Goal: Task Accomplishment & Management: Manage account settings

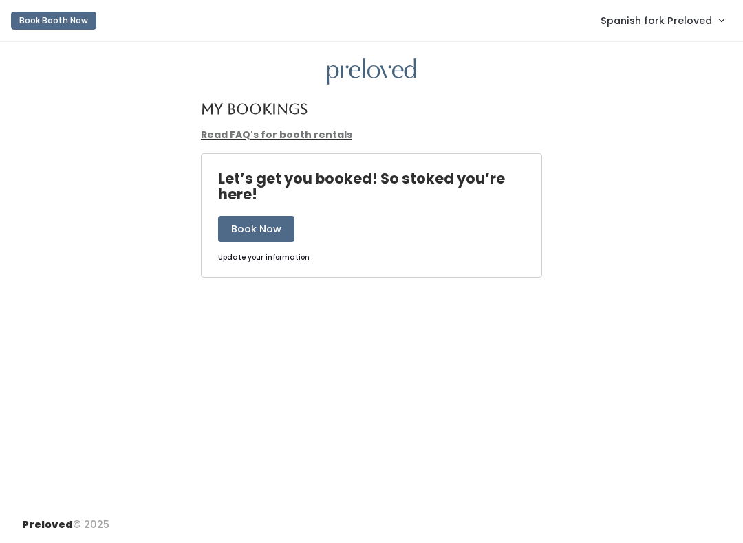
click at [676, 28] on span "Spanish fork Preloved" at bounding box center [655, 20] width 111 height 15
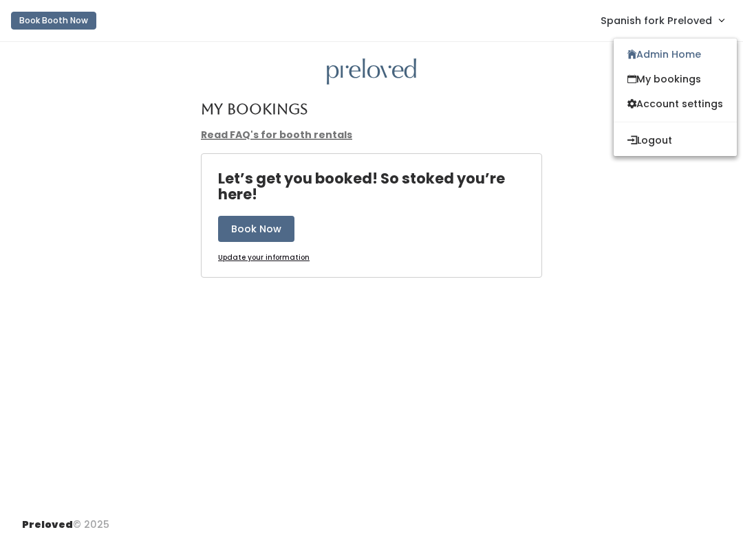
click at [674, 57] on link "Admin Home" at bounding box center [674, 54] width 123 height 25
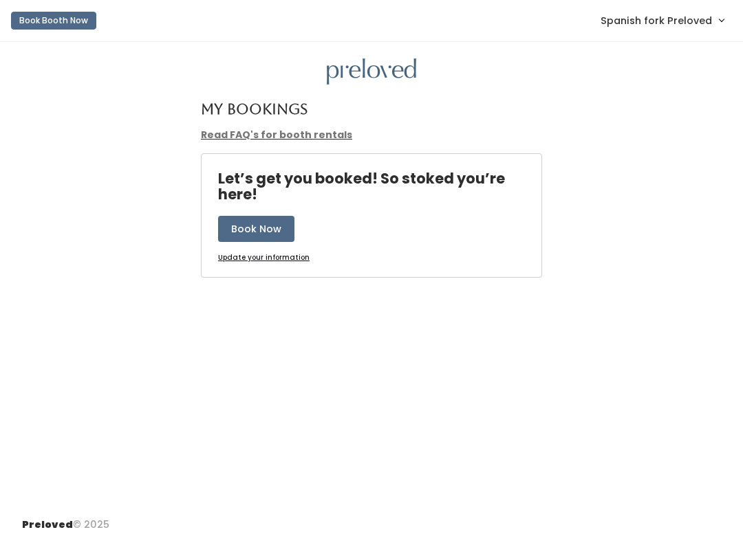
click at [674, 33] on link "Spanish fork Preloved" at bounding box center [661, 21] width 151 height 30
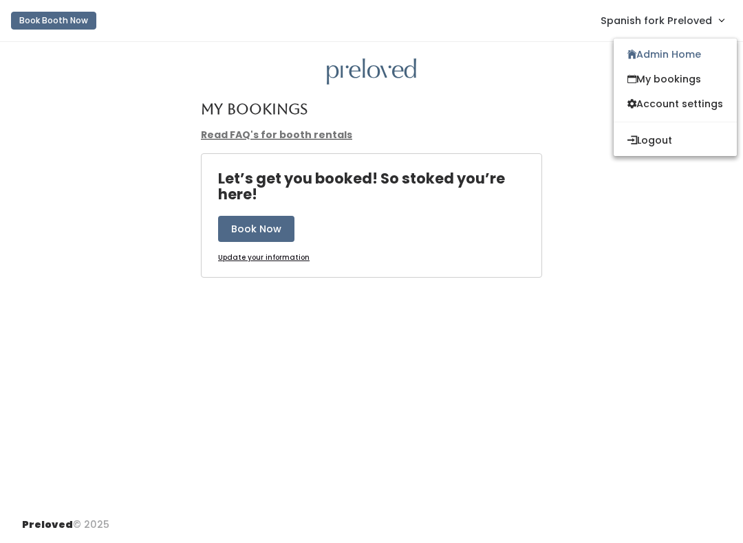
click at [678, 19] on span "Spanish fork Preloved" at bounding box center [655, 20] width 111 height 15
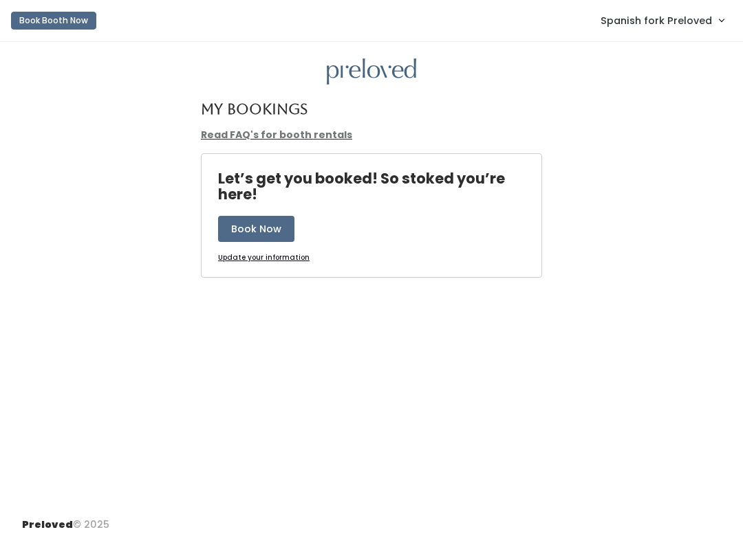
click at [680, 50] on div "My Bookings Read FAQ's for booth rentals Let’s get you booked! So stoked you’re…" at bounding box center [371, 274] width 743 height 465
click at [700, 16] on span "Spanish fork Preloved" at bounding box center [655, 20] width 111 height 15
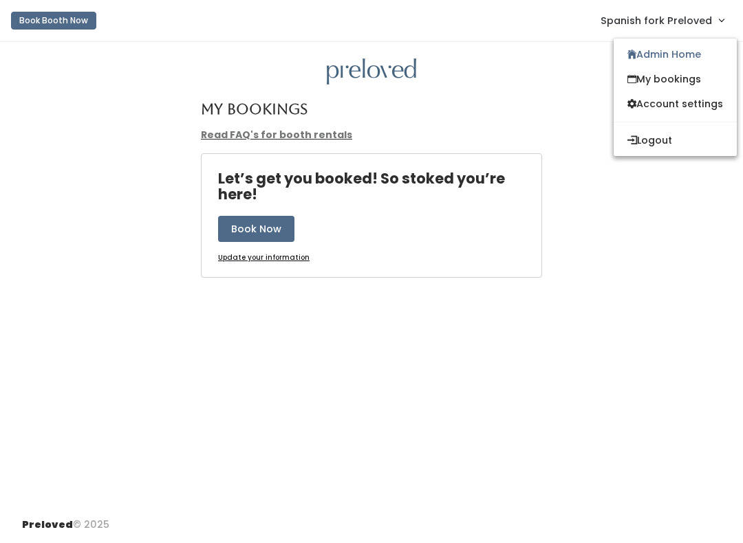
click at [694, 52] on link "Admin Home" at bounding box center [674, 54] width 123 height 25
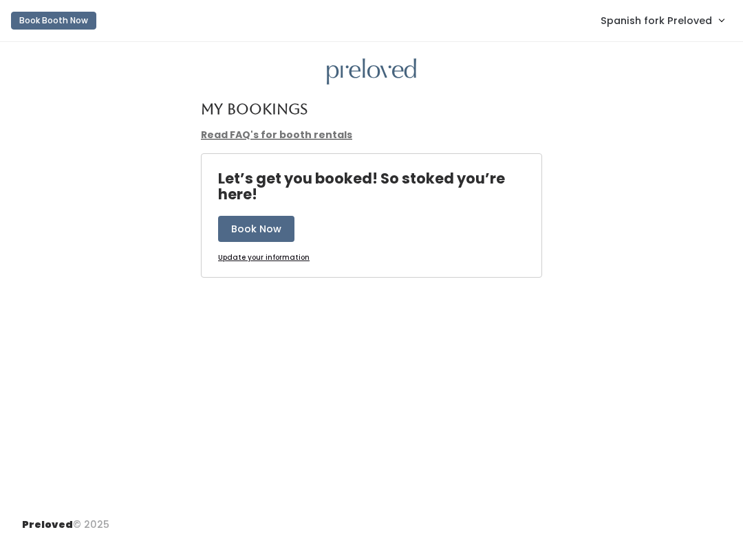
click at [702, 19] on span "Spanish fork Preloved" at bounding box center [655, 20] width 111 height 15
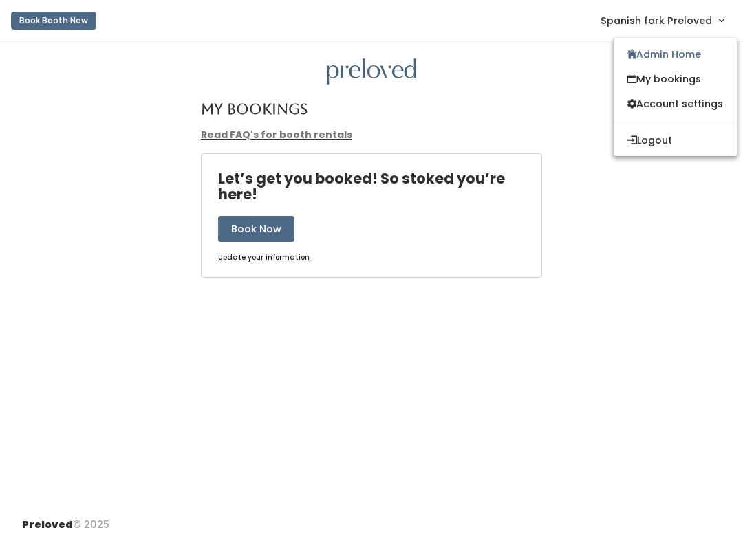
click at [694, 50] on link "Admin Home" at bounding box center [674, 54] width 123 height 25
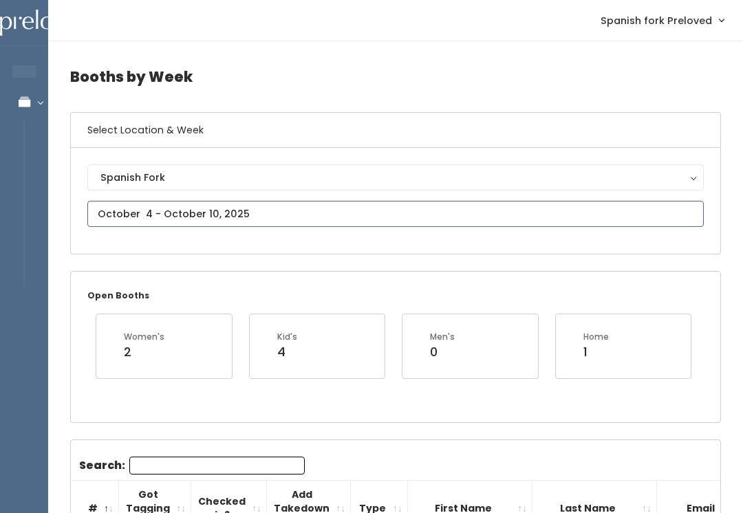
click at [235, 210] on input "text" at bounding box center [395, 214] width 616 height 26
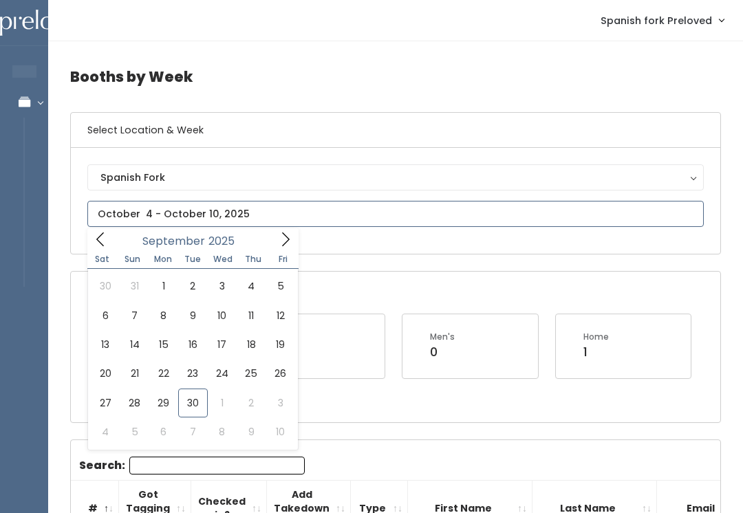
click at [280, 237] on icon at bounding box center [285, 239] width 15 height 15
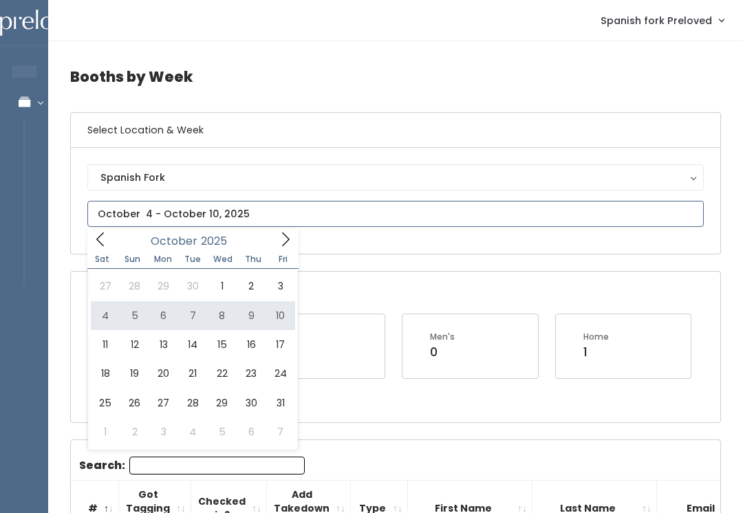
type input "October 4 to October 10"
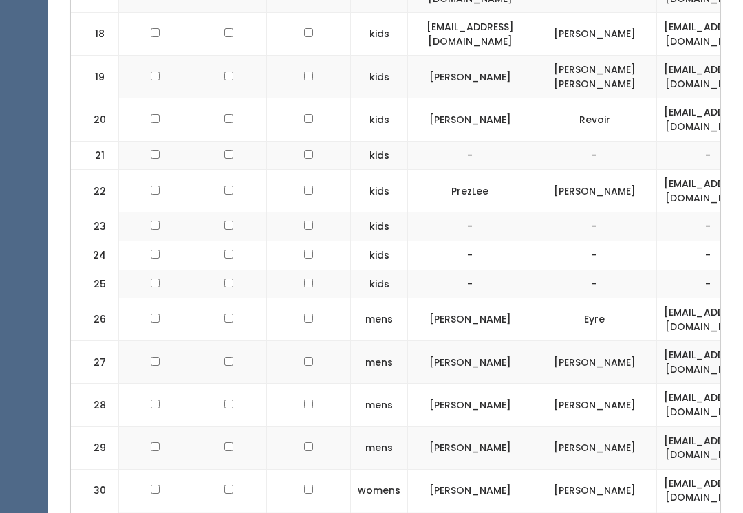
scroll to position [1378, 0]
click at [151, 314] on input "checkbox" at bounding box center [155, 318] width 9 height 9
checkbox input "true"
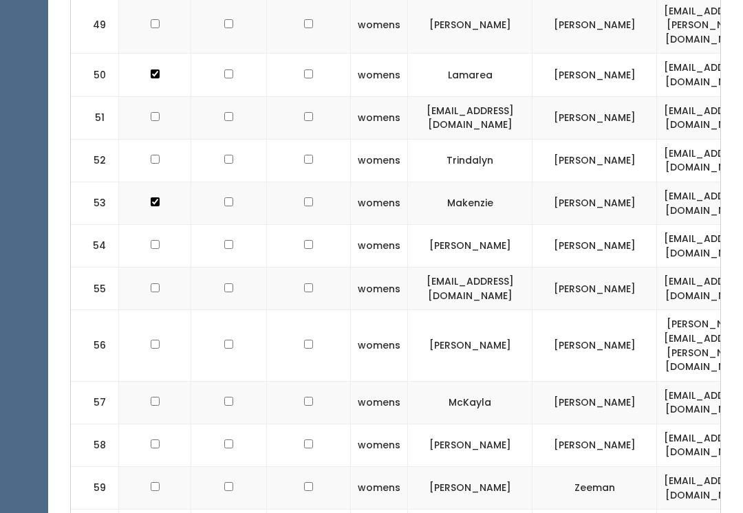
scroll to position [2776, 0]
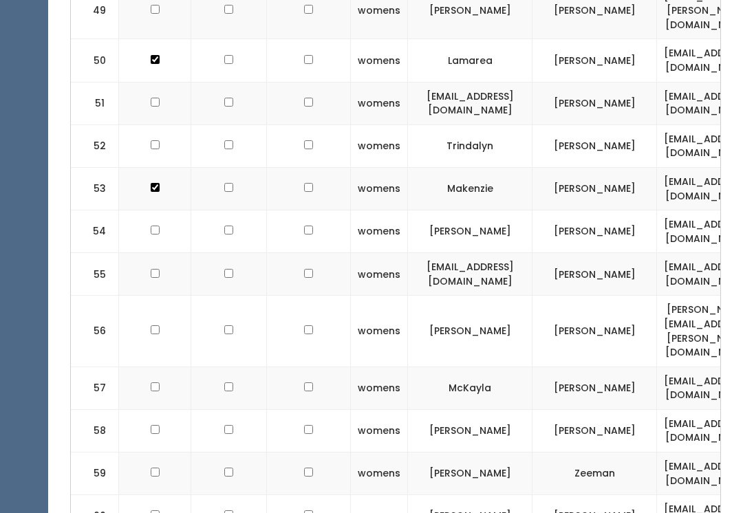
checkbox input "true"
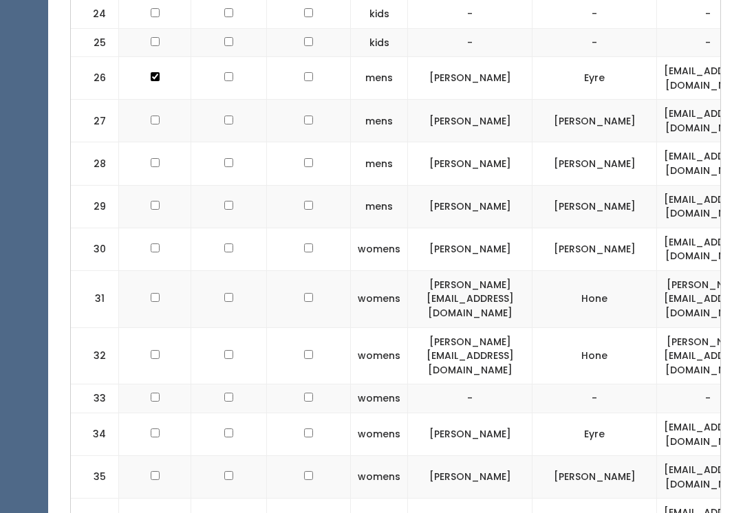
scroll to position [1620, 0]
click at [151, 428] on input "checkbox" at bounding box center [155, 432] width 9 height 9
checkbox input "true"
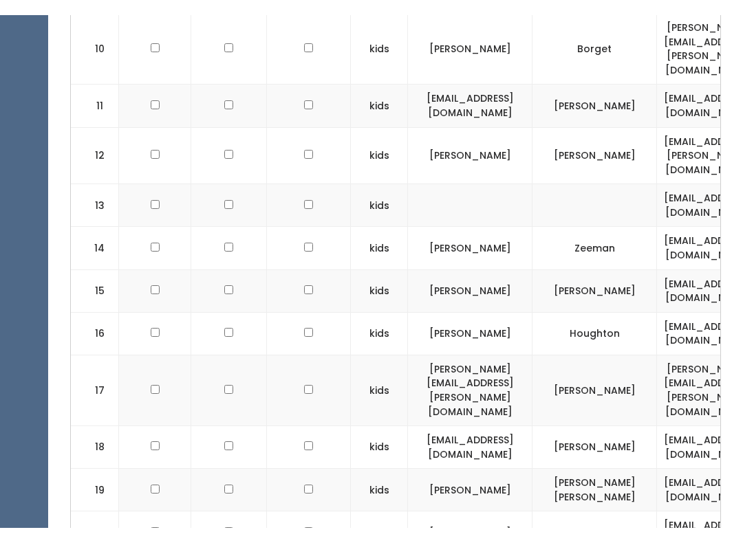
scroll to position [778, 0]
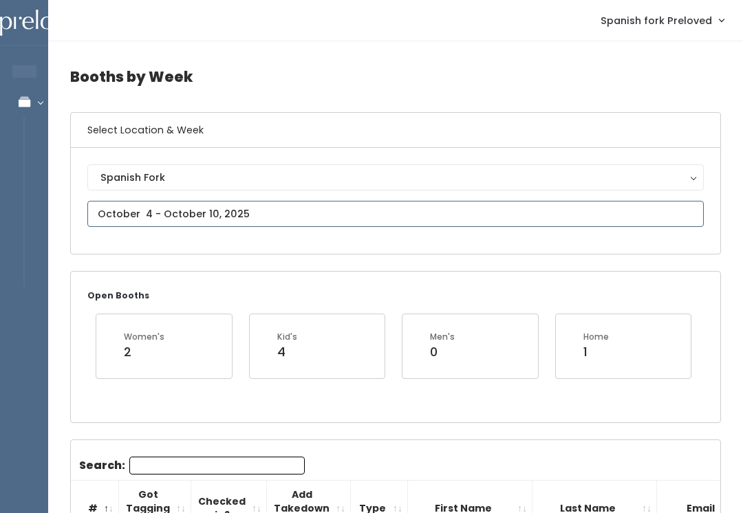
click at [216, 212] on input "text" at bounding box center [395, 214] width 616 height 26
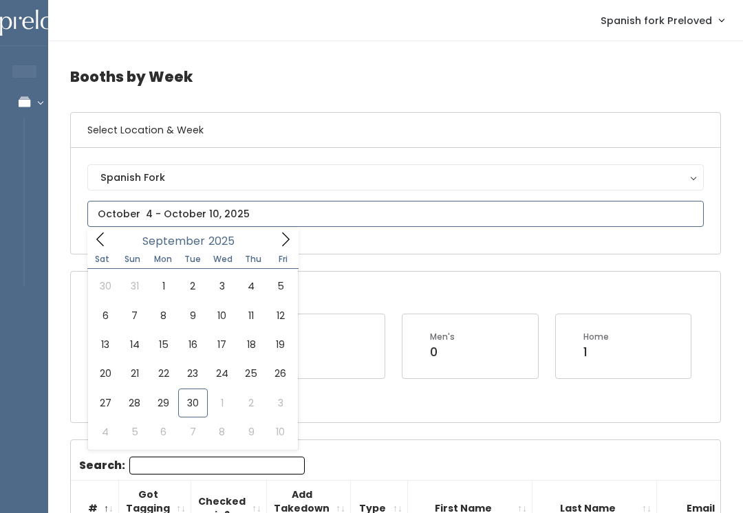
click at [275, 249] on span at bounding box center [285, 238] width 26 height 21
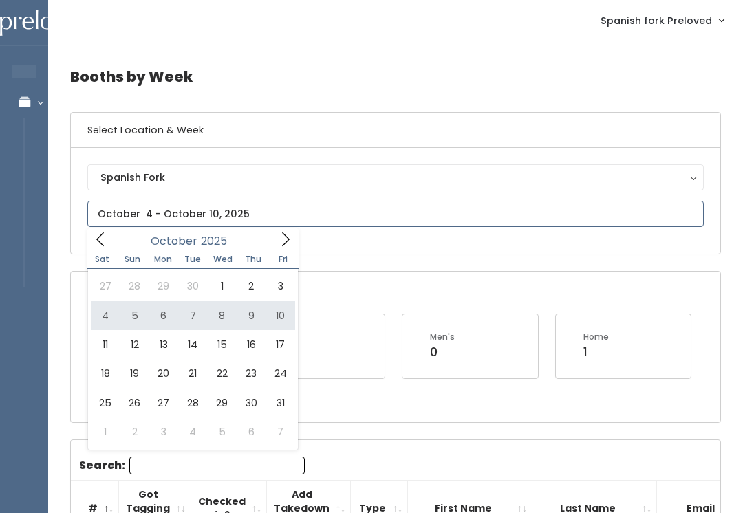
type input "[DATE] to [DATE]"
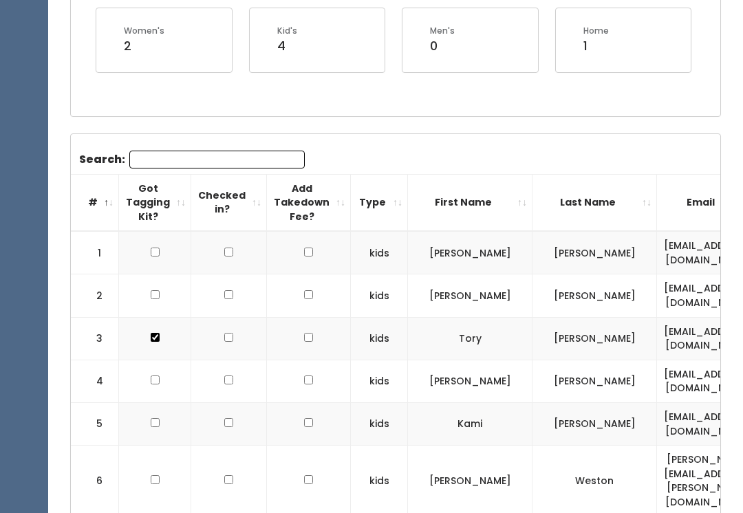
scroll to position [345, 0]
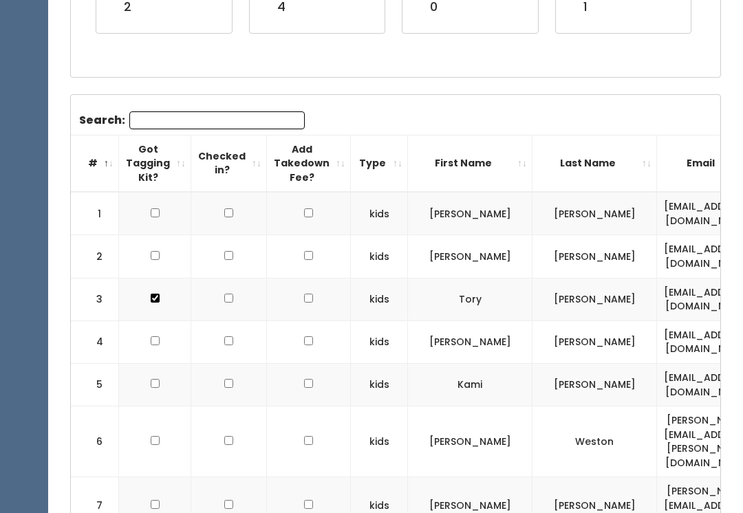
click at [492, 154] on th "First Name" at bounding box center [470, 163] width 124 height 57
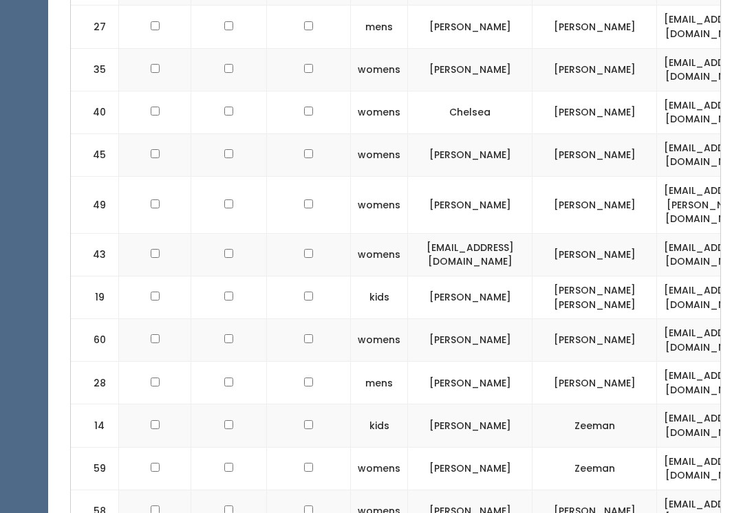
scroll to position [1411, 0]
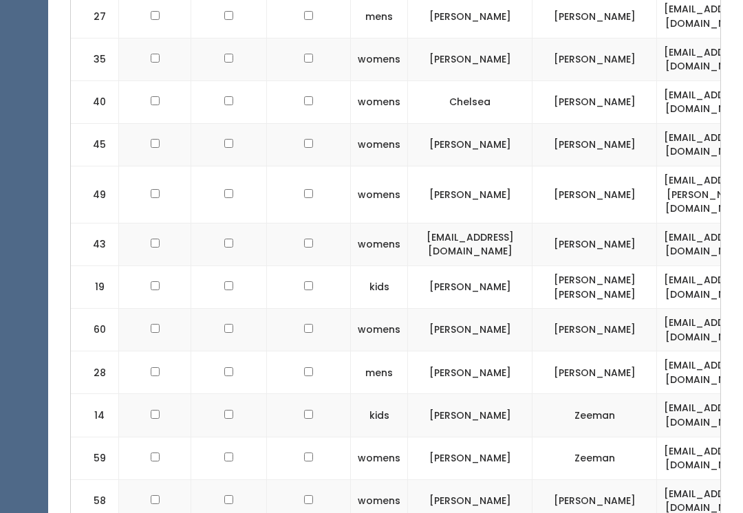
click at [152, 368] on input "checkbox" at bounding box center [155, 372] width 9 height 9
checkbox input "true"
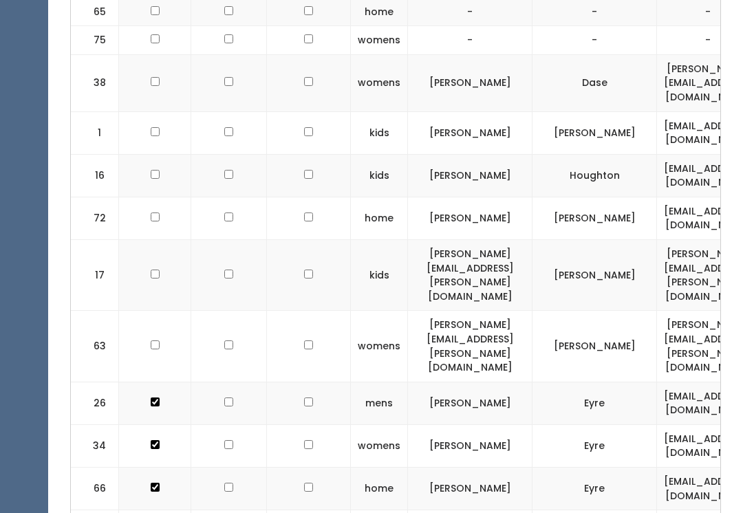
scroll to position [606, 0]
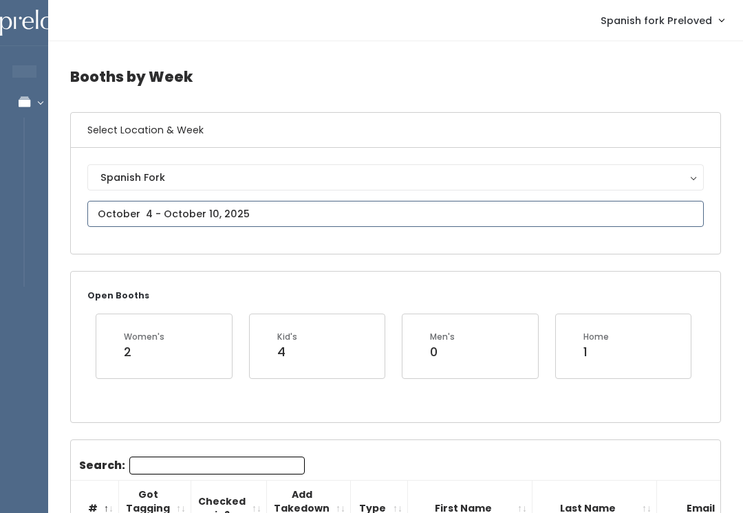
click at [290, 211] on input "text" at bounding box center [395, 214] width 616 height 26
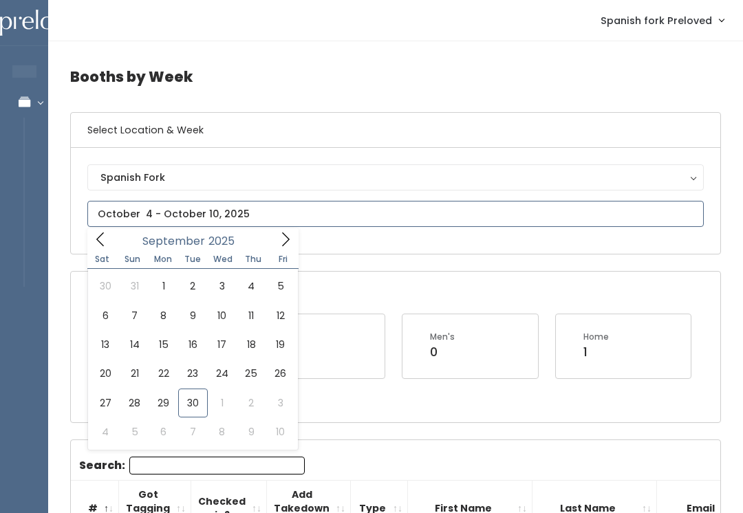
click at [287, 235] on icon at bounding box center [285, 239] width 15 height 15
type input "October 4 to October 10"
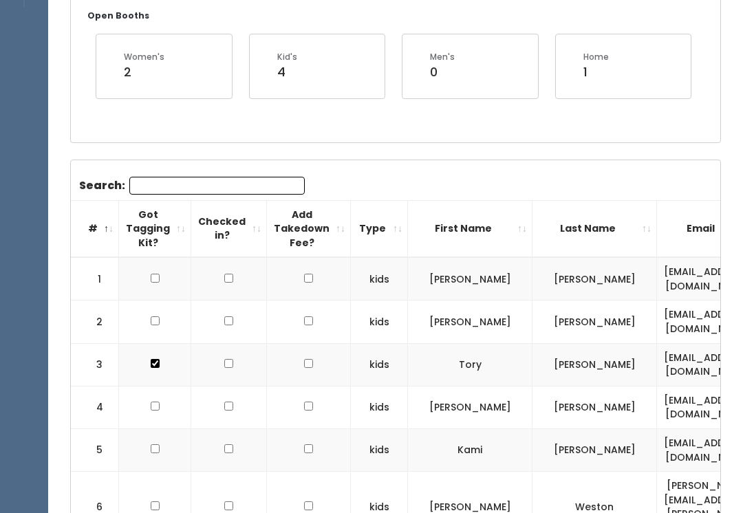
click at [586, 231] on th "Last Name" at bounding box center [594, 228] width 124 height 57
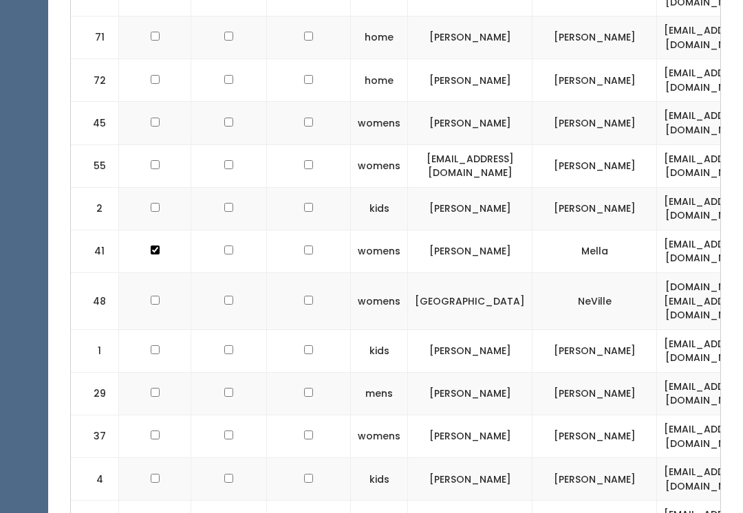
scroll to position [2444, 0]
checkbox input "true"
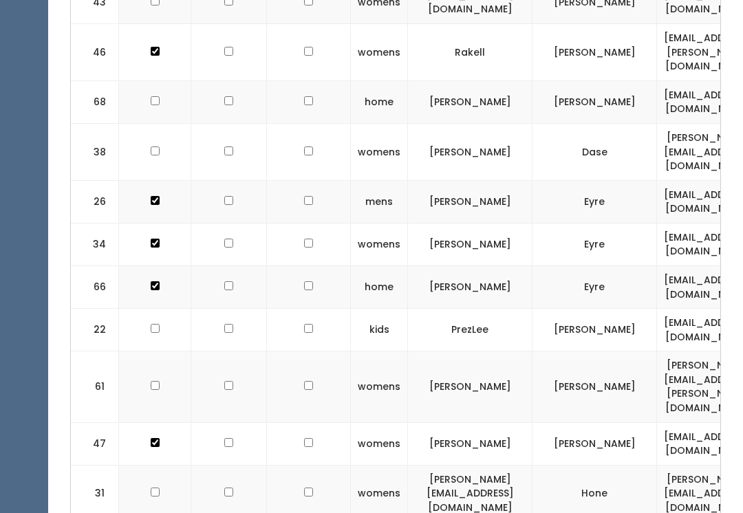
scroll to position [1458, 0]
